Goal: Subscribe to service/newsletter

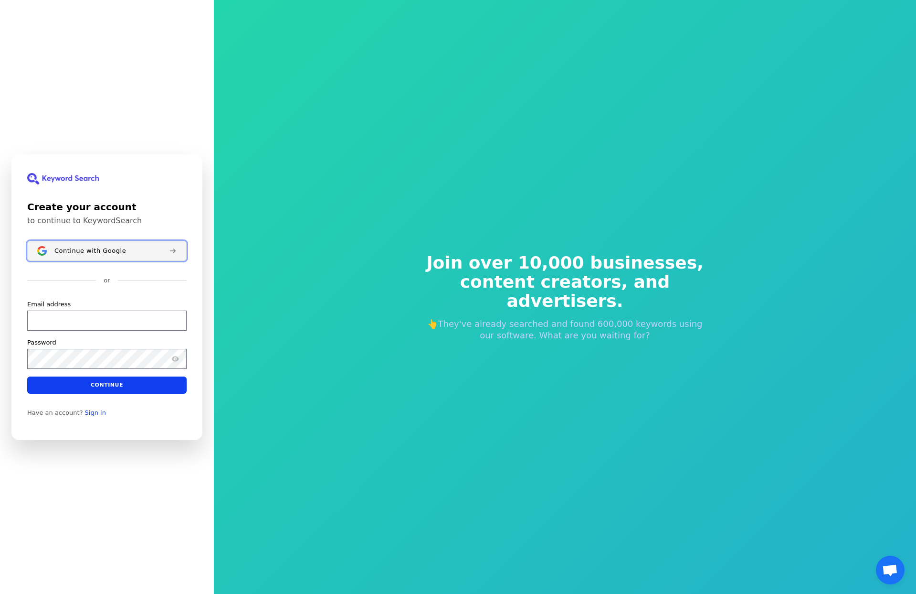
click at [109, 252] on span "Continue with Google" at bounding box center [90, 250] width 72 height 8
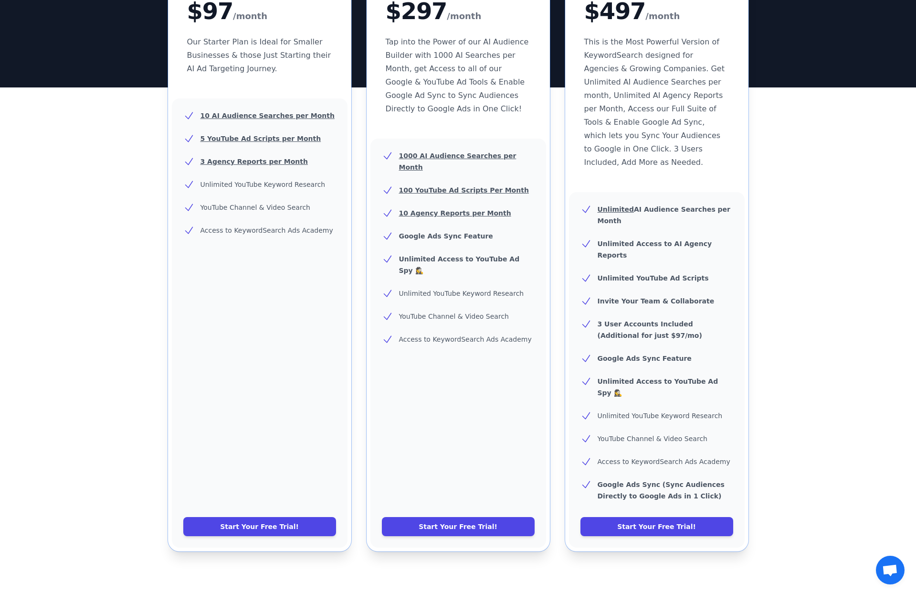
scroll to position [411, 0]
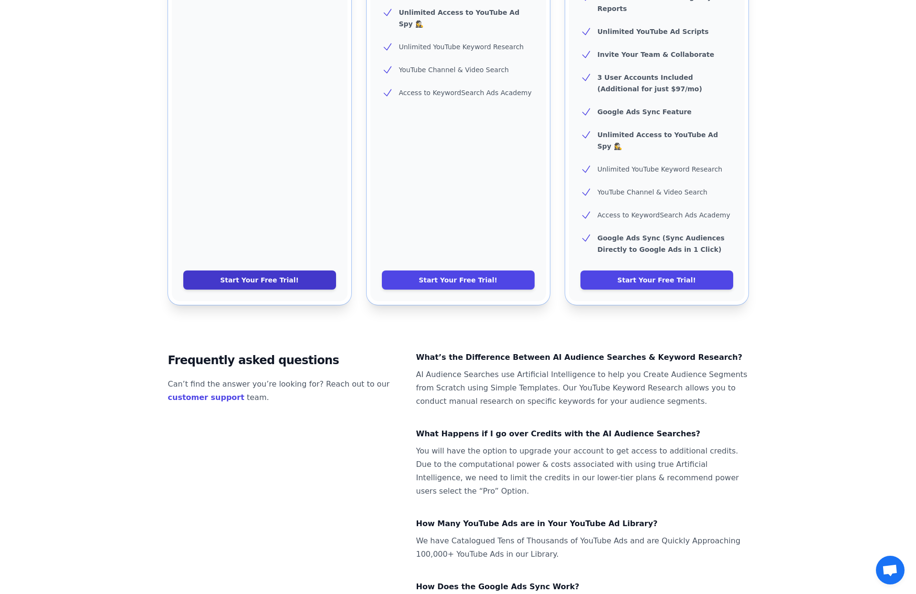
click at [277, 270] on link "Start Your Free Trial!" at bounding box center [259, 279] width 153 height 19
